Goal: Find specific page/section: Find specific page/section

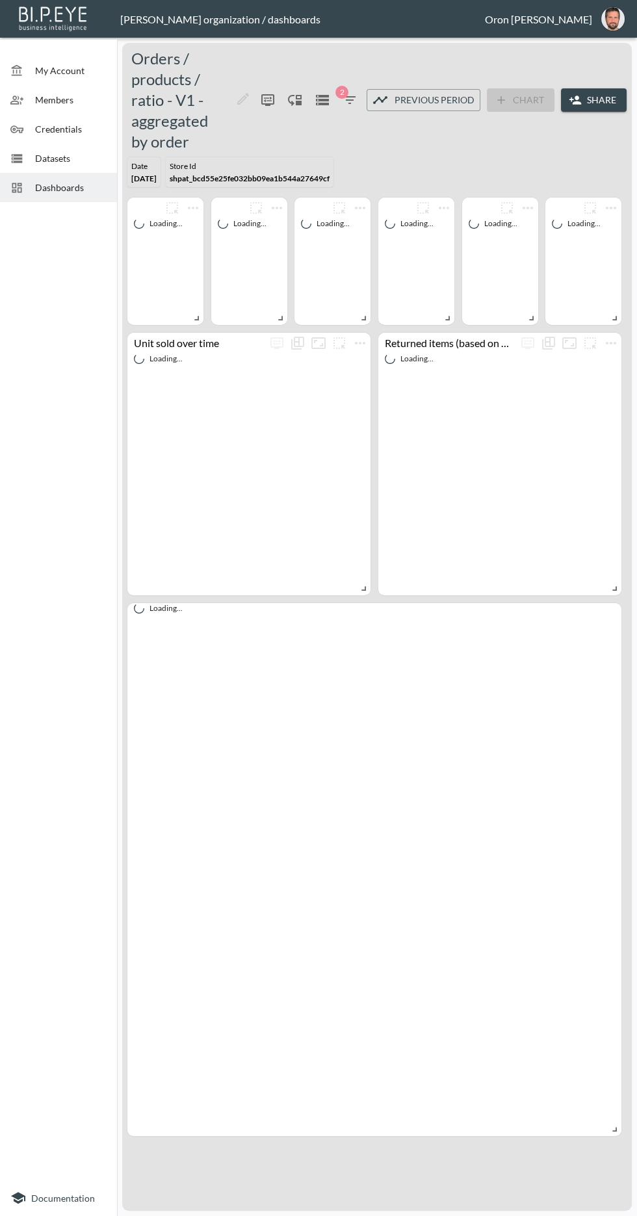
click at [90, 164] on span "Datasets" at bounding box center [70, 158] width 71 height 14
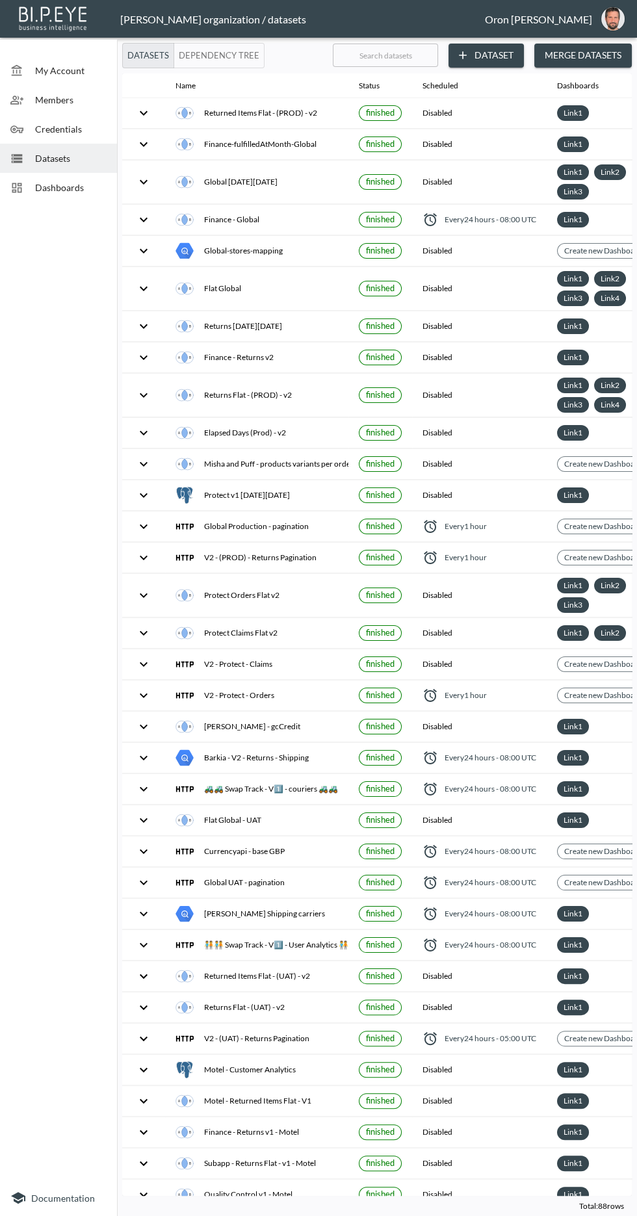
click at [397, 54] on input "text" at bounding box center [385, 55] width 105 height 32
type input "P"
checkbox input "false"
checkbox input "true"
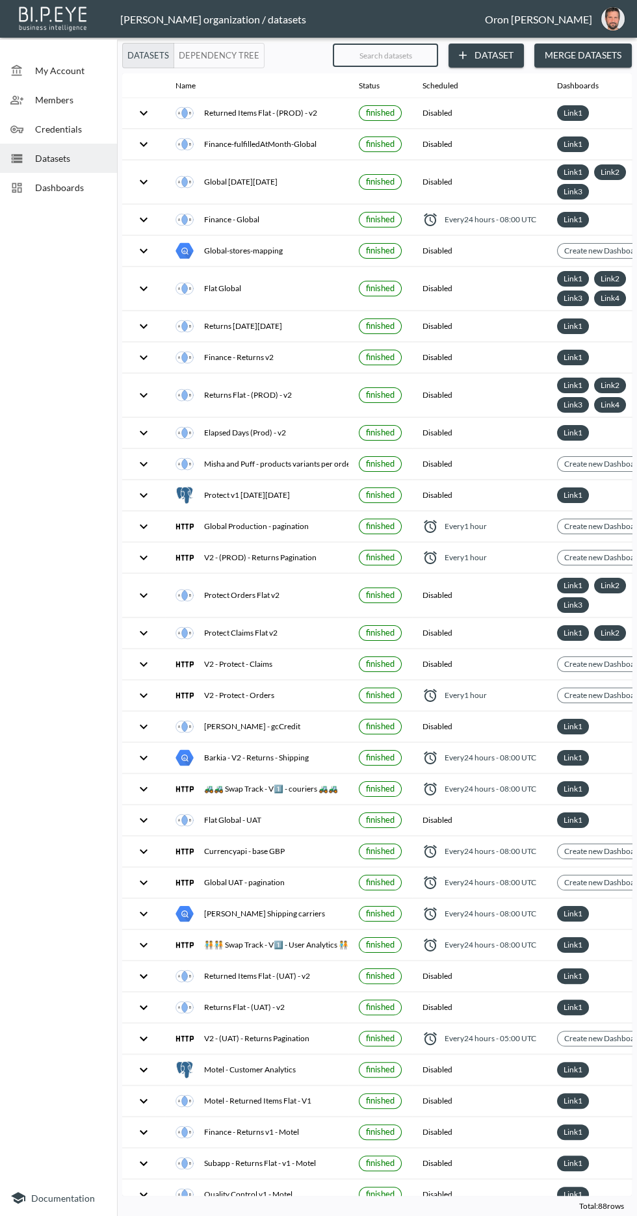
checkbox input "true"
checkbox input "false"
checkbox input "true"
checkbox input "false"
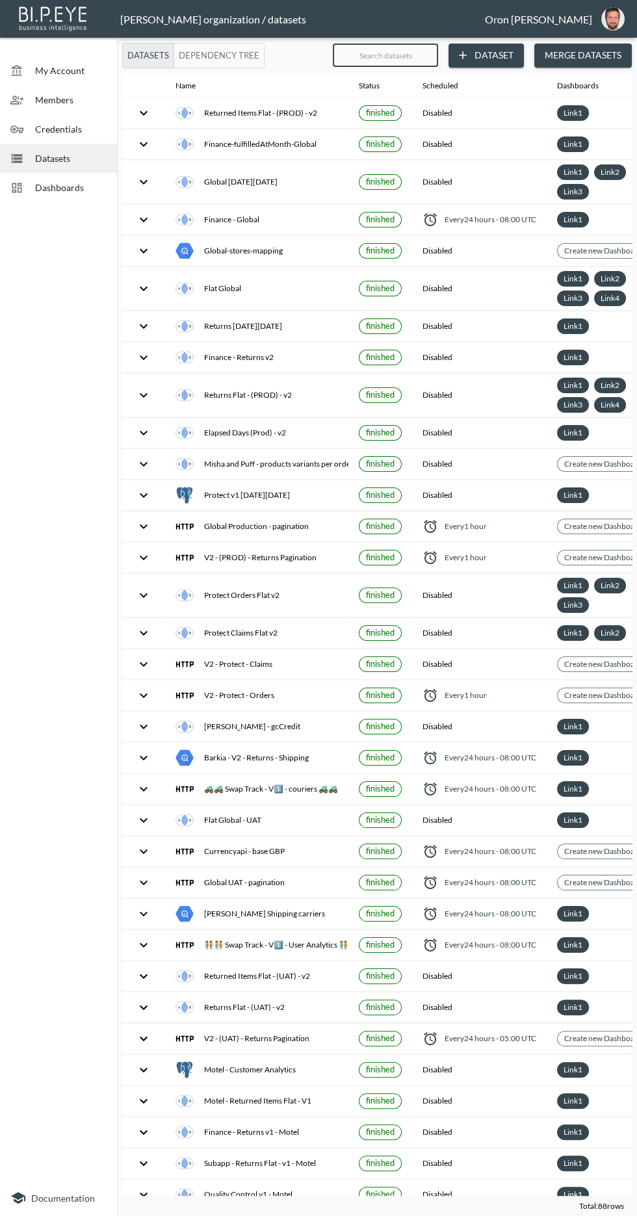
checkbox input "true"
checkbox input "false"
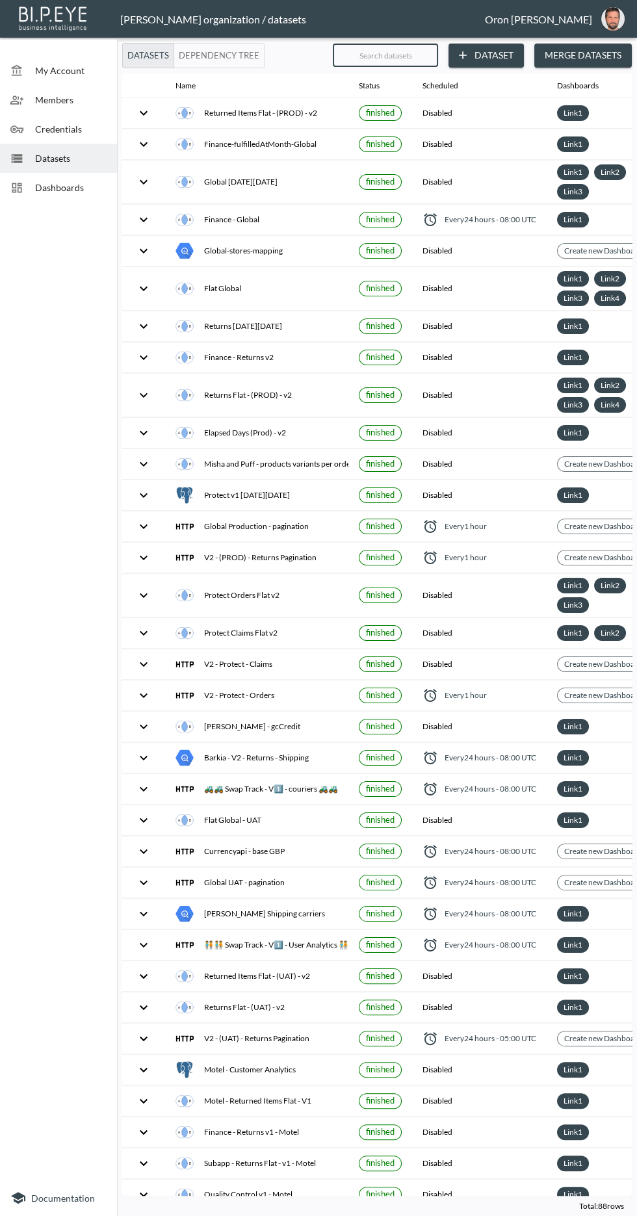
checkbox input "true"
checkbox input "false"
checkbox input "true"
checkbox input "false"
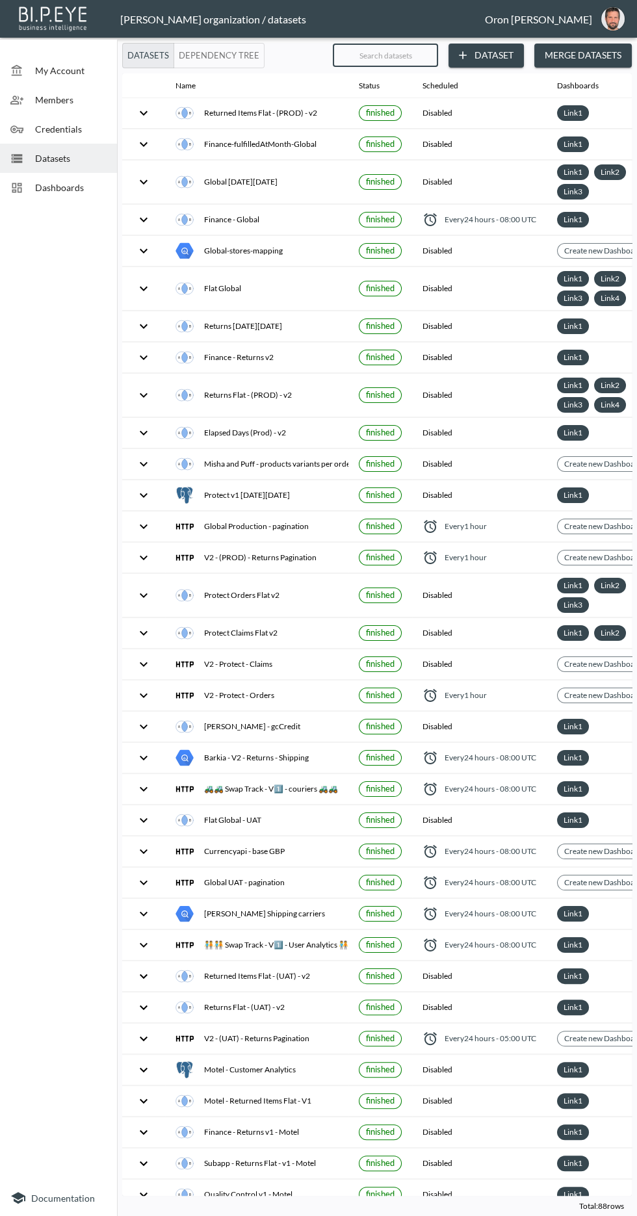
checkbox input "true"
checkbox input "false"
checkbox input "true"
checkbox input "false"
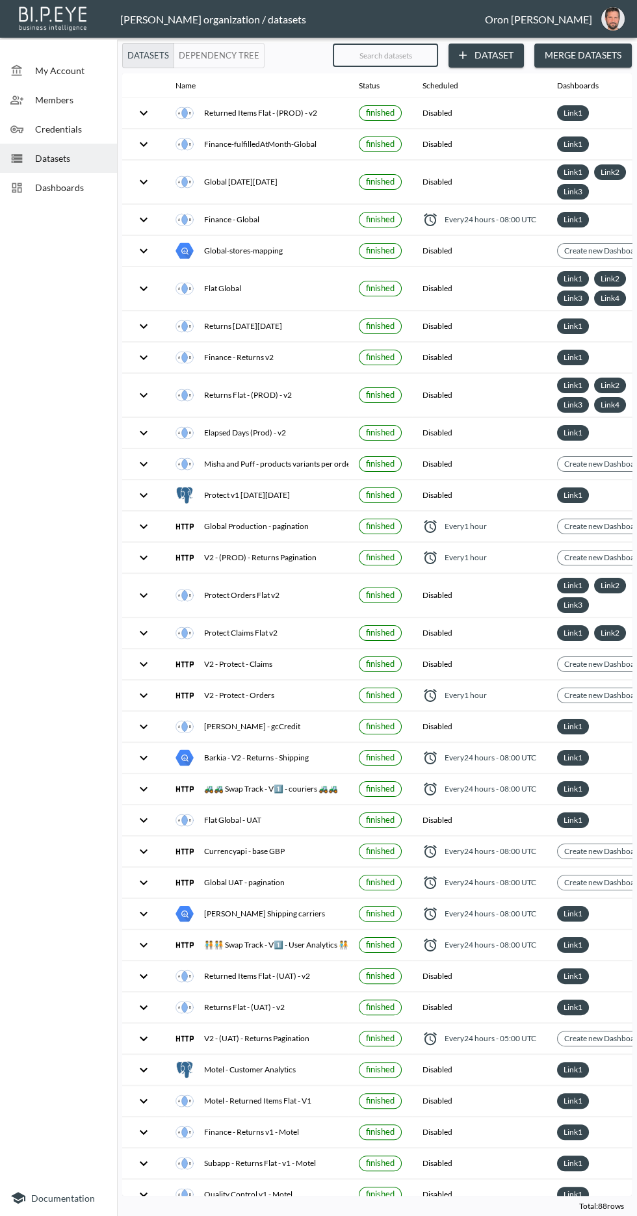
checkbox input "true"
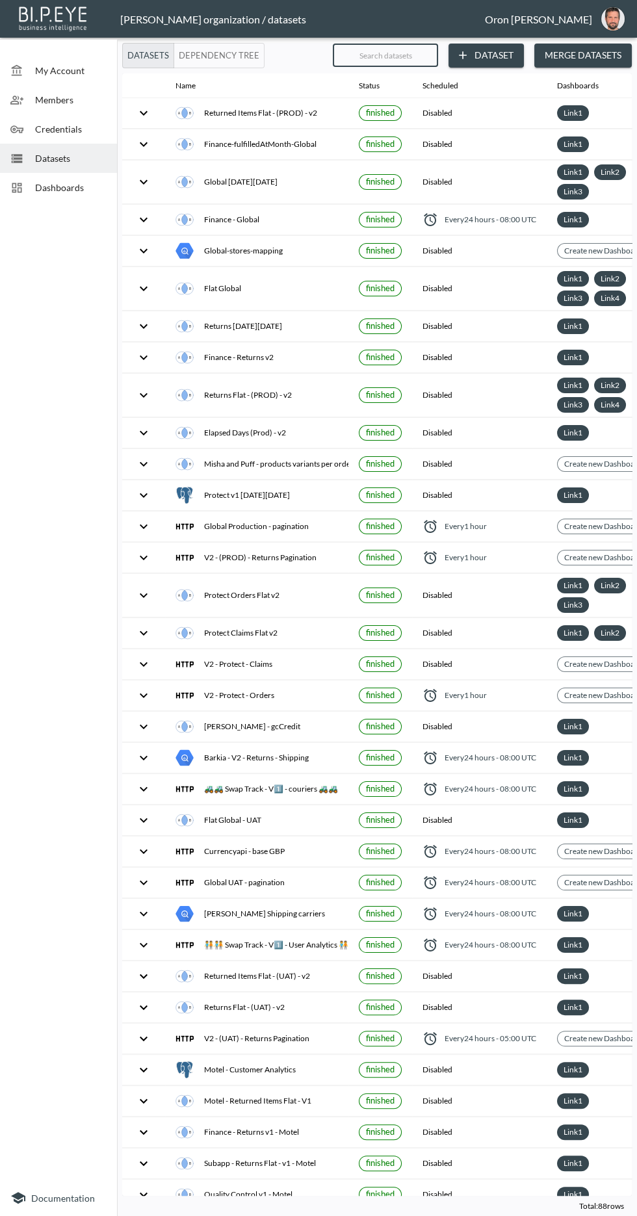
checkbox input "false"
checkbox input "true"
checkbox input "false"
checkbox input "true"
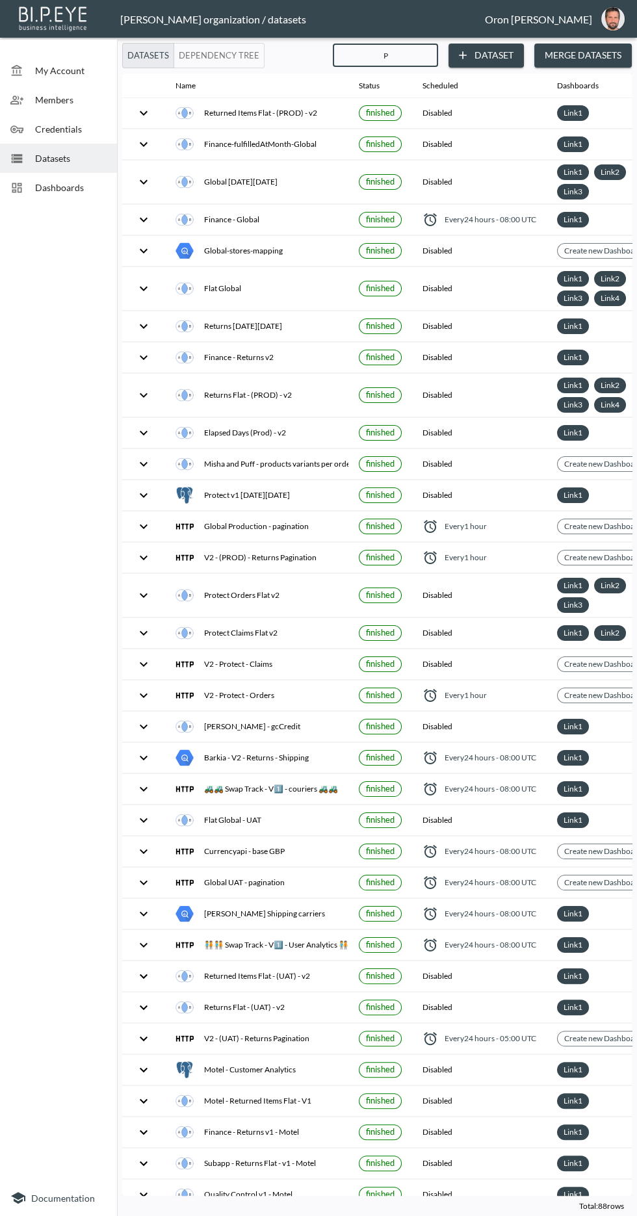
checkbox input "true"
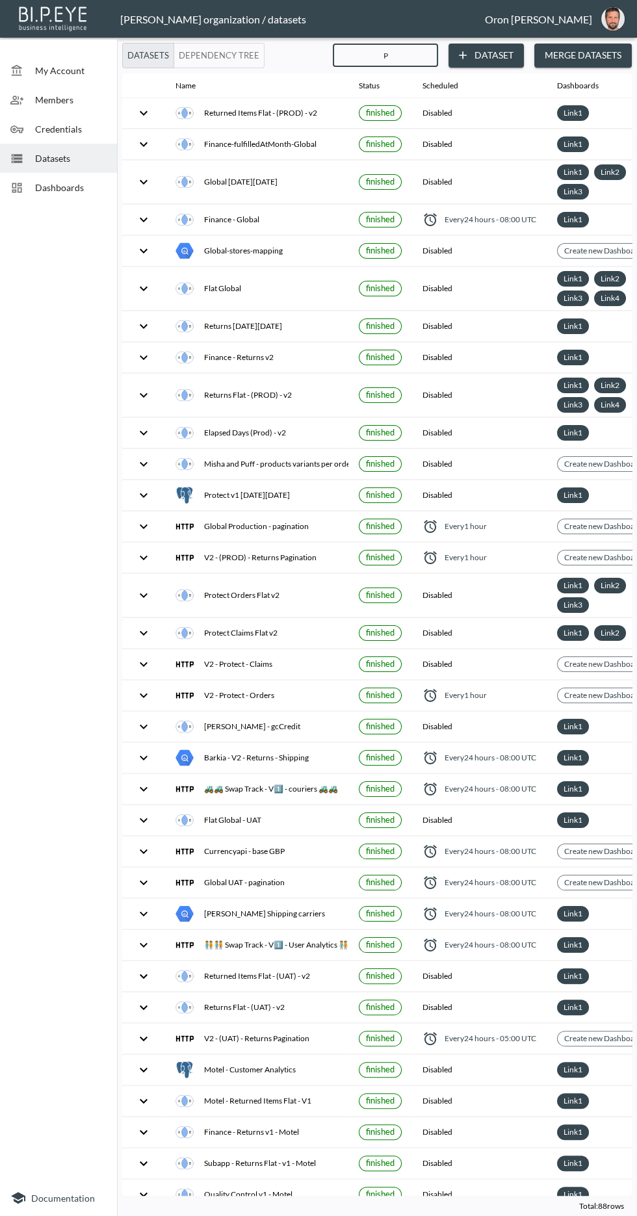
checkbox input "false"
checkbox input "true"
checkbox input "false"
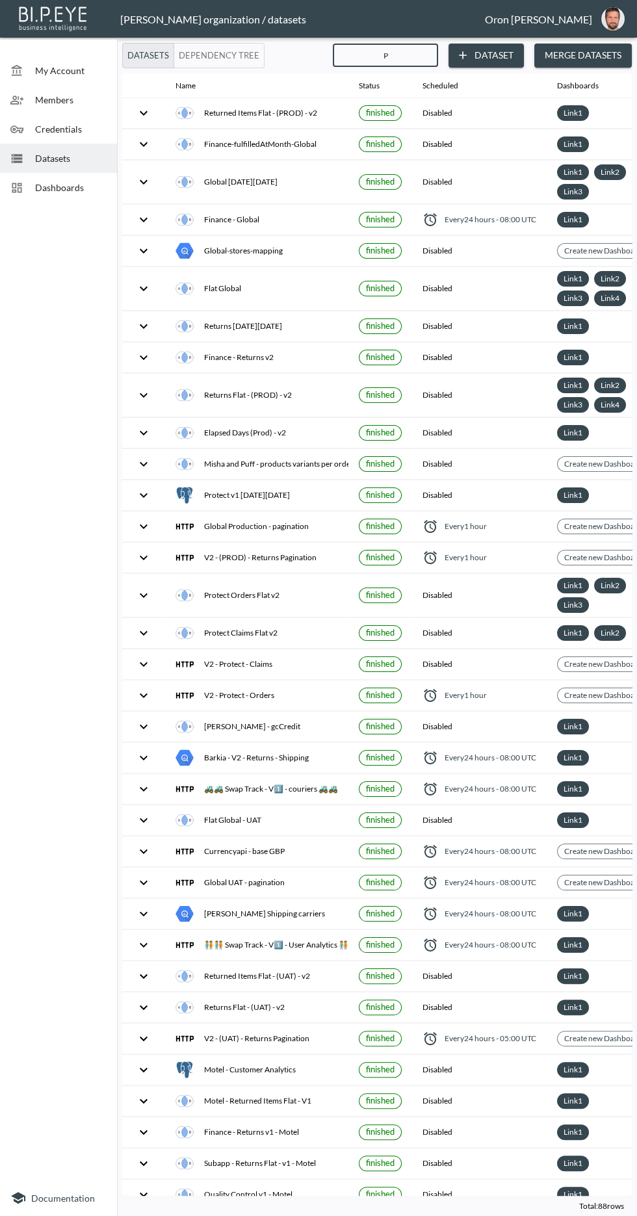
checkbox input "false"
checkbox input "true"
checkbox input "false"
checkbox input "true"
checkbox input "false"
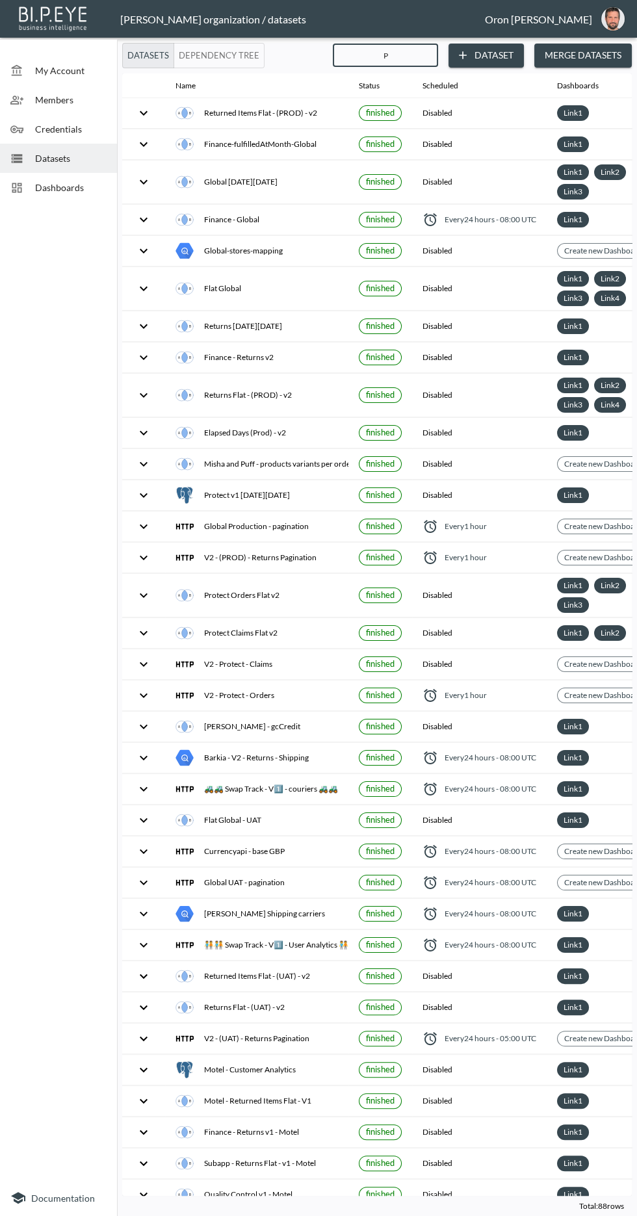
checkbox input "true"
checkbox input "false"
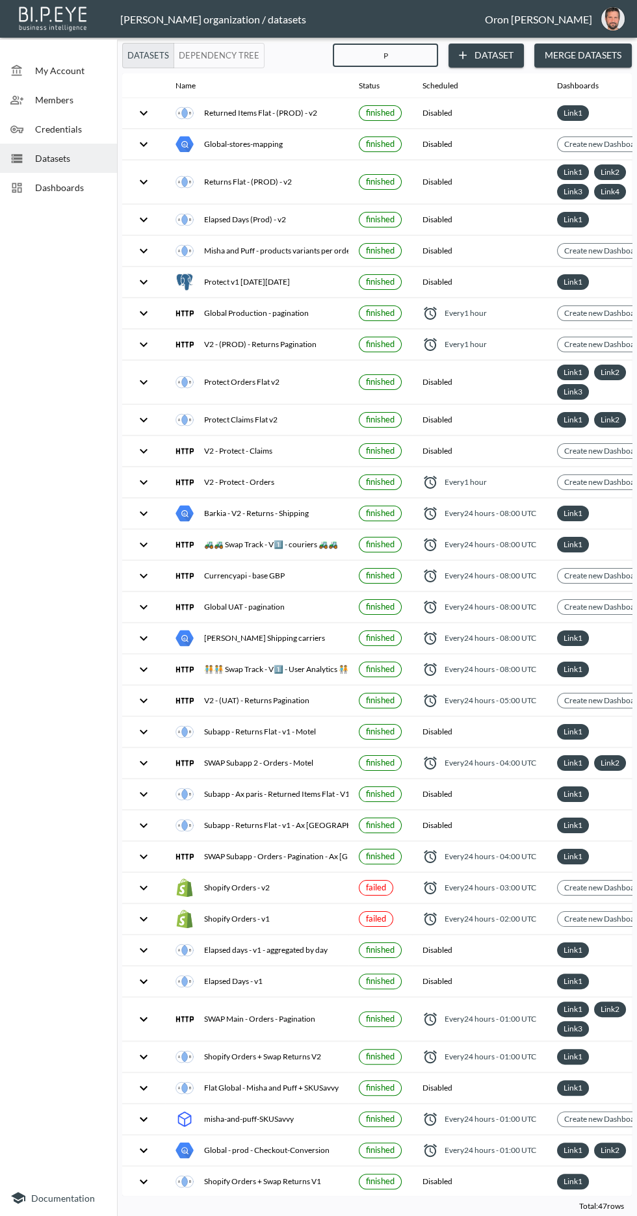
type input "Pr"
checkbox input "true"
checkbox input "false"
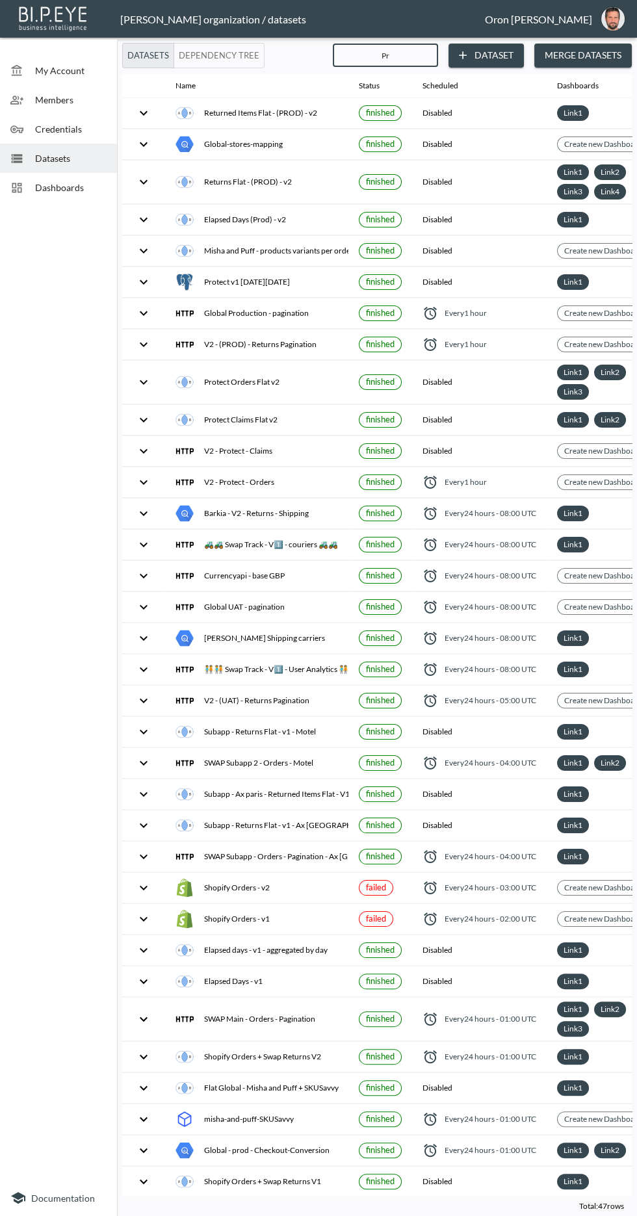
checkbox input "true"
checkbox input "false"
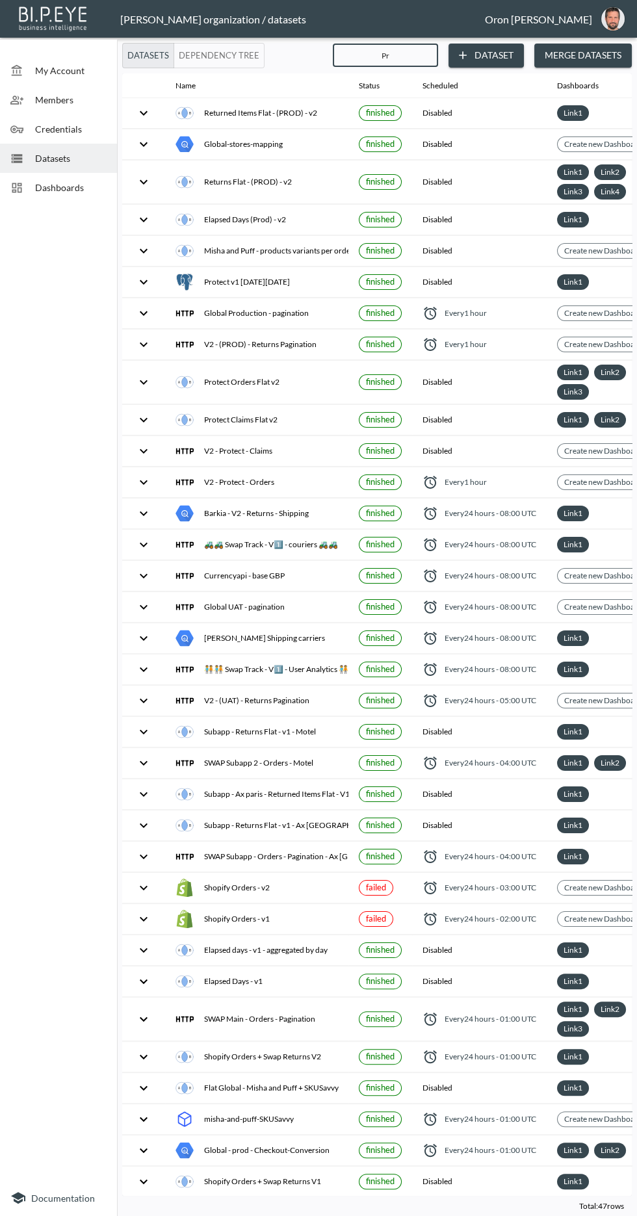
checkbox input "false"
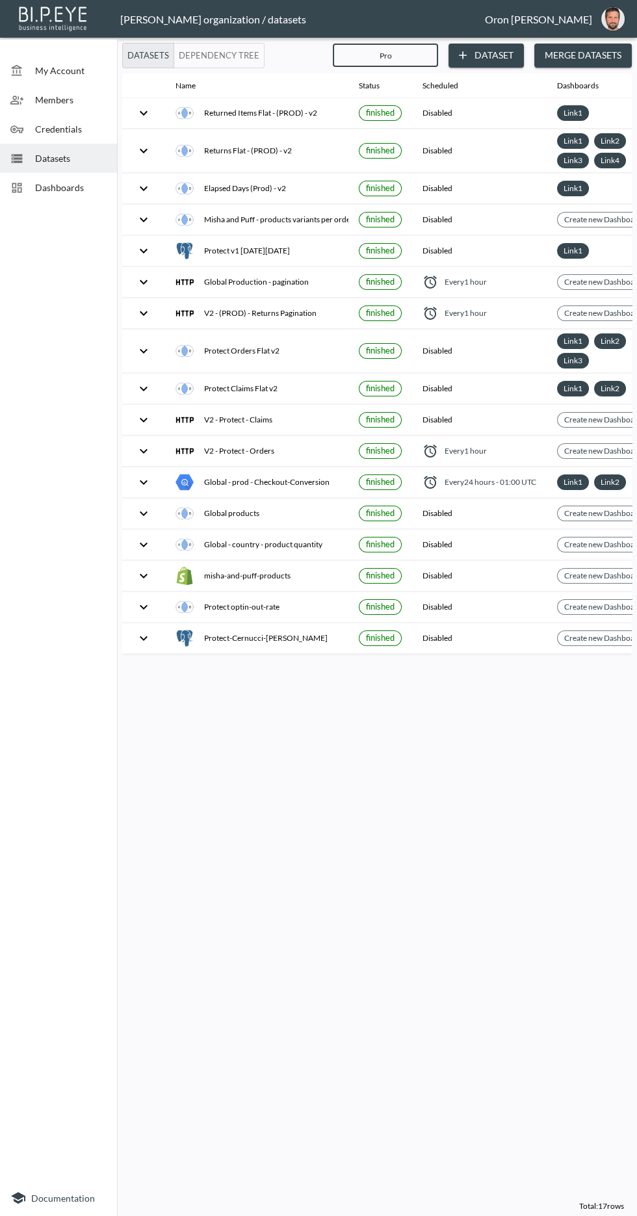
type input "Prot"
checkbox input "false"
checkbox input "true"
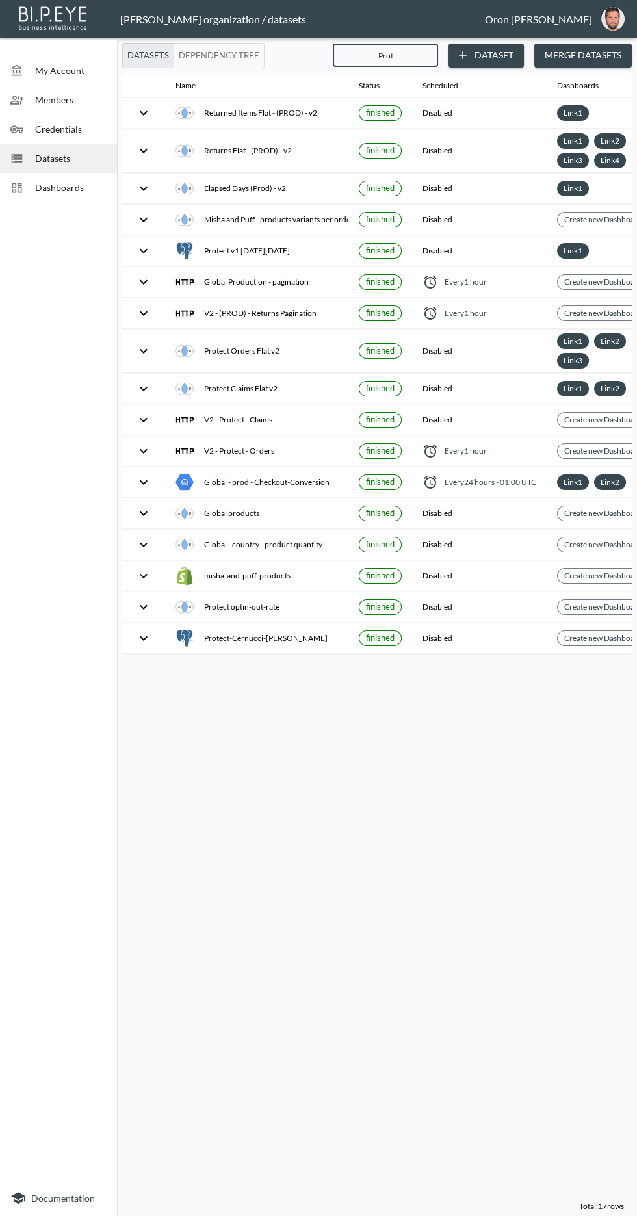
checkbox input "false"
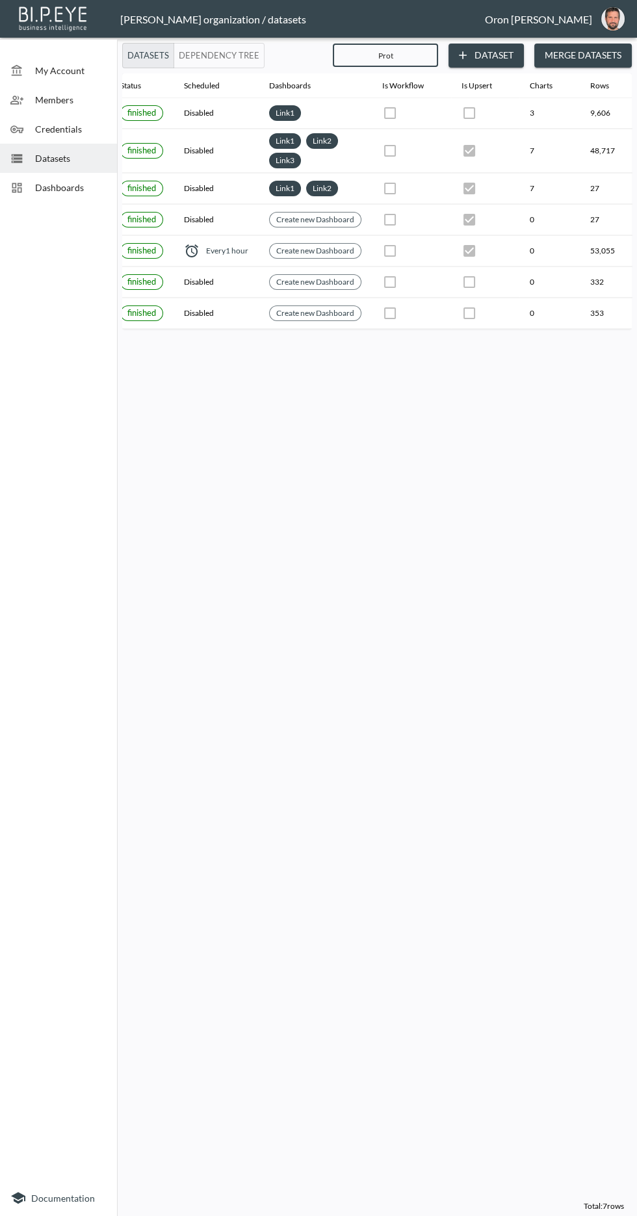
scroll to position [0, 344]
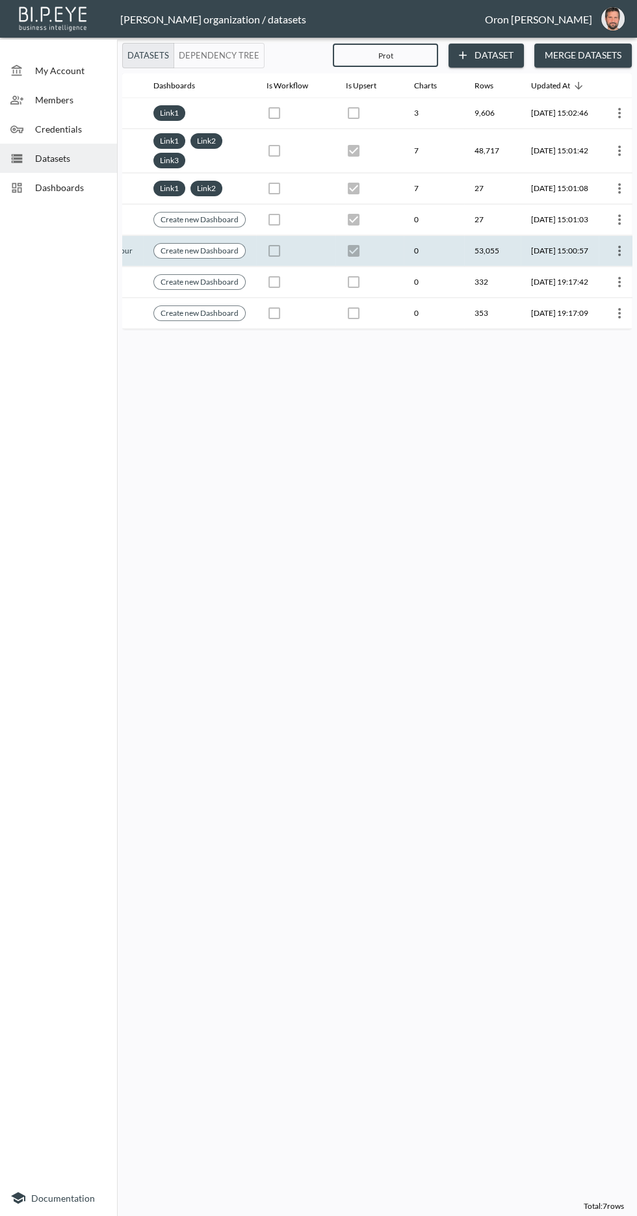
type input "Prot"
click at [553, 248] on th "2025-09-24, 15:00:57" at bounding box center [559, 251] width 78 height 31
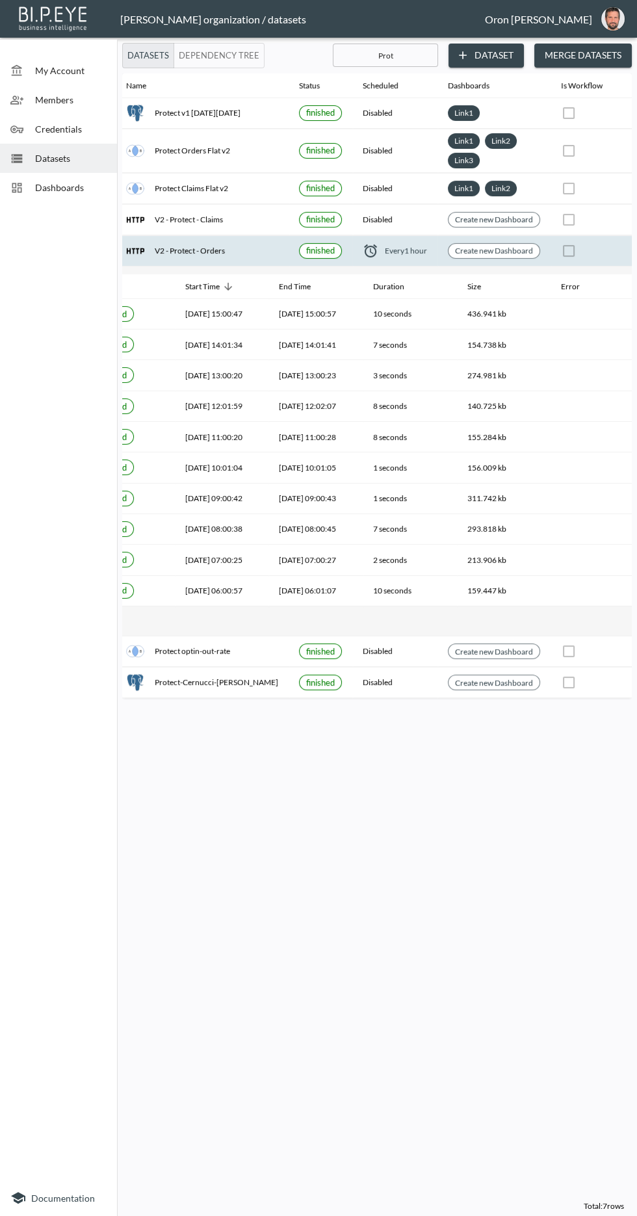
scroll to position [0, 0]
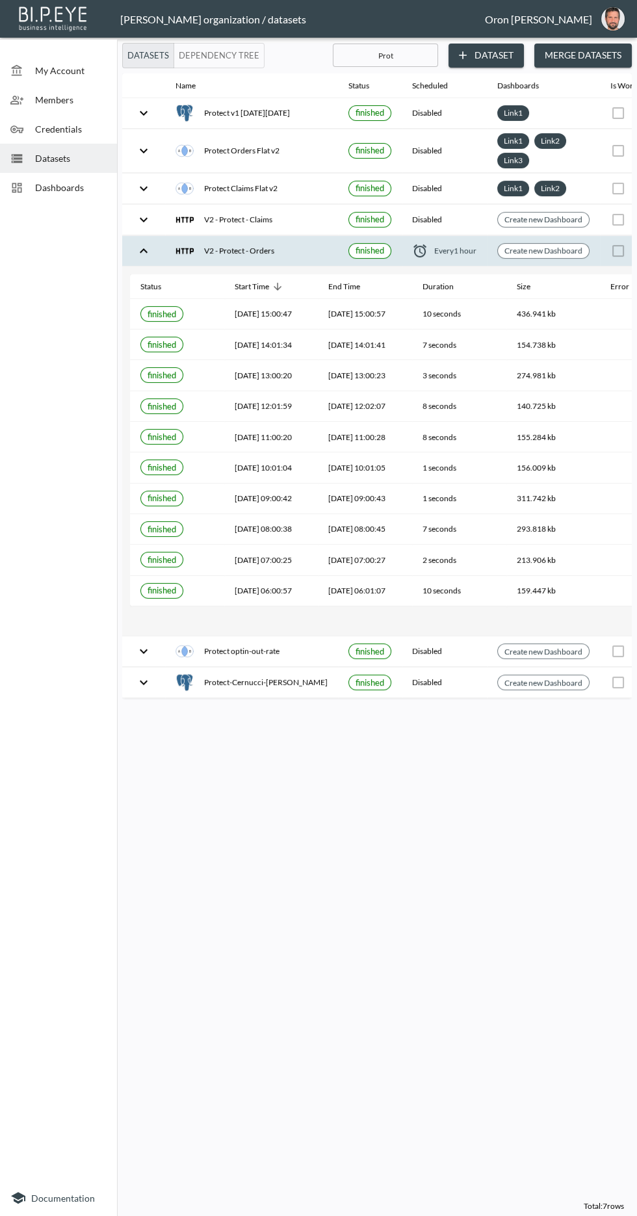
click at [78, 187] on span "Dashboards" at bounding box center [70, 188] width 71 height 14
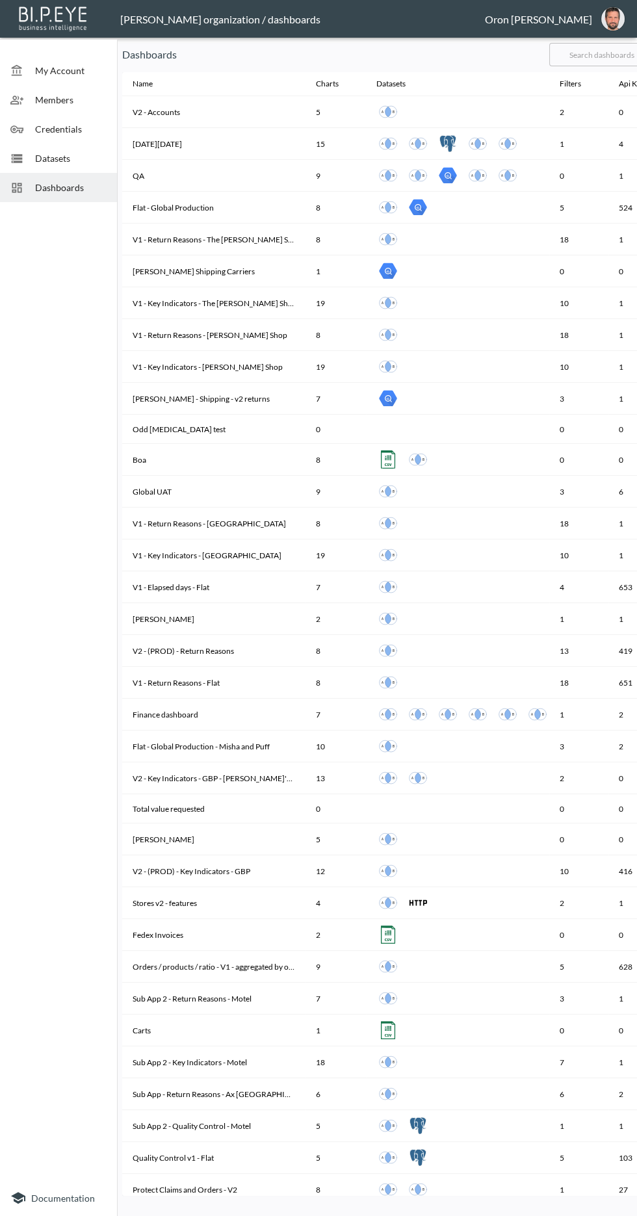
click at [587, 50] on input "text" at bounding box center [601, 54] width 105 height 32
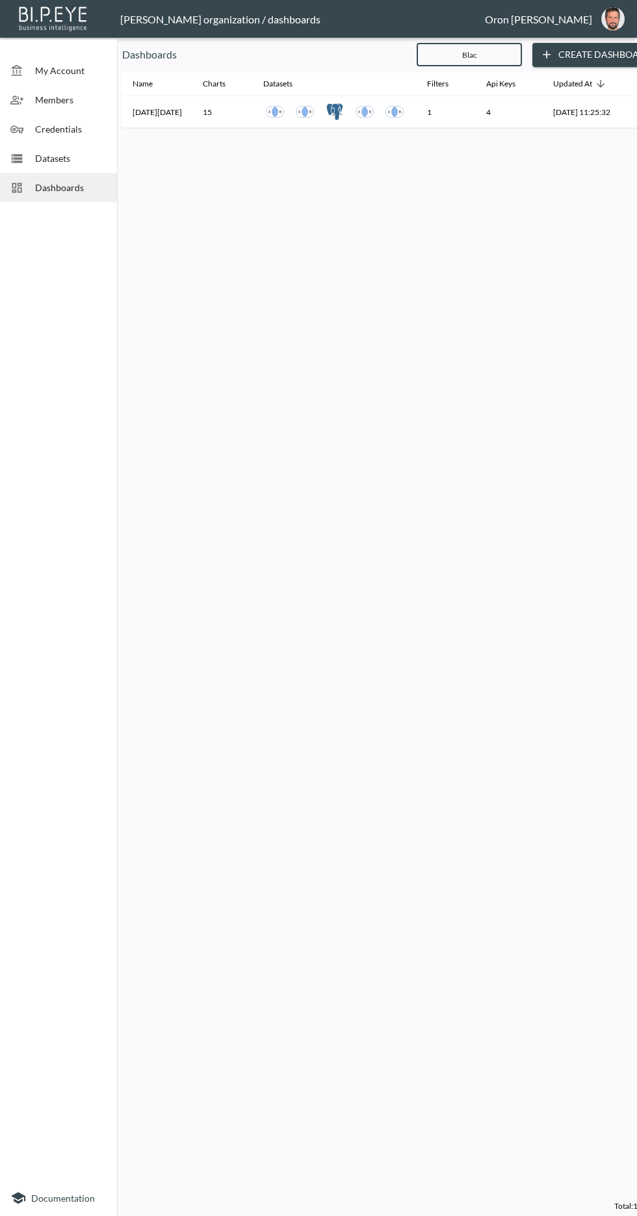
type input "Black"
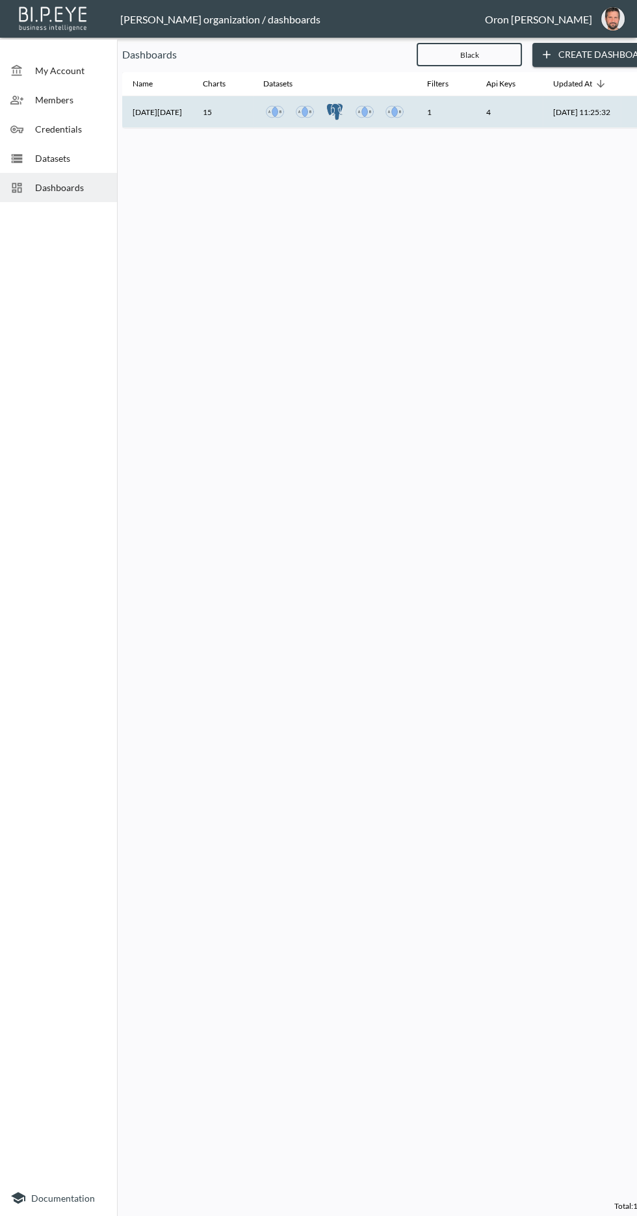
click at [167, 119] on th "Black friday" at bounding box center [157, 112] width 70 height 32
